Goal: Find specific page/section: Find specific page/section

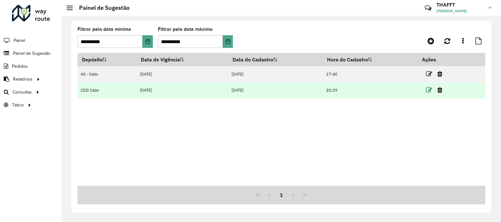
click at [430, 90] on icon at bounding box center [429, 90] width 6 height 6
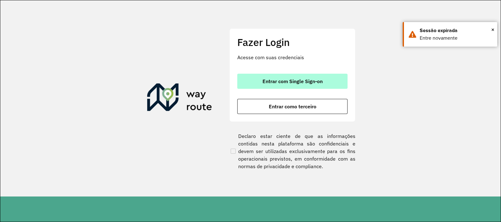
click at [290, 81] on span "Entrar com Single Sign-on" at bounding box center [292, 81] width 60 height 5
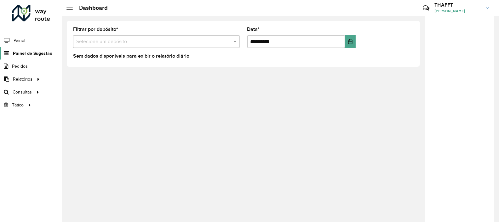
click at [30, 50] on span "Painel de Sugestão" at bounding box center [32, 53] width 39 height 7
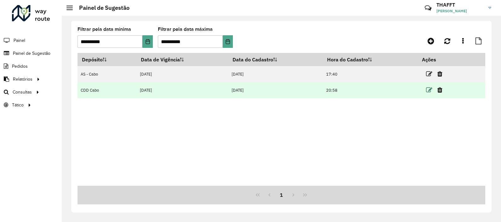
click at [429, 90] on icon at bounding box center [429, 90] width 6 height 6
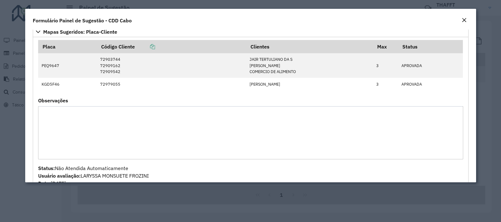
scroll to position [529, 0]
